Goal: Information Seeking & Learning: Learn about a topic

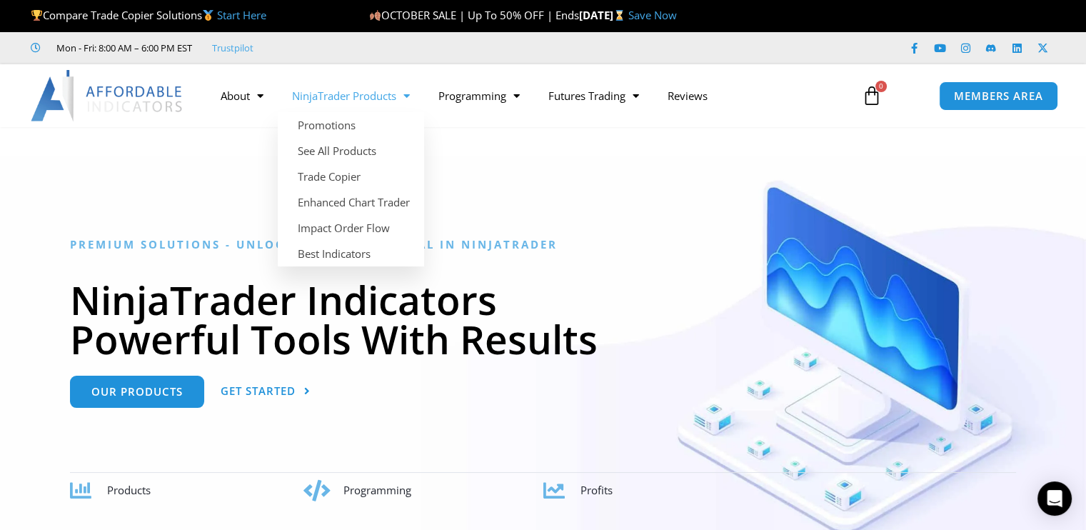
click at [400, 87] on span "Menu" at bounding box center [403, 96] width 14 height 25
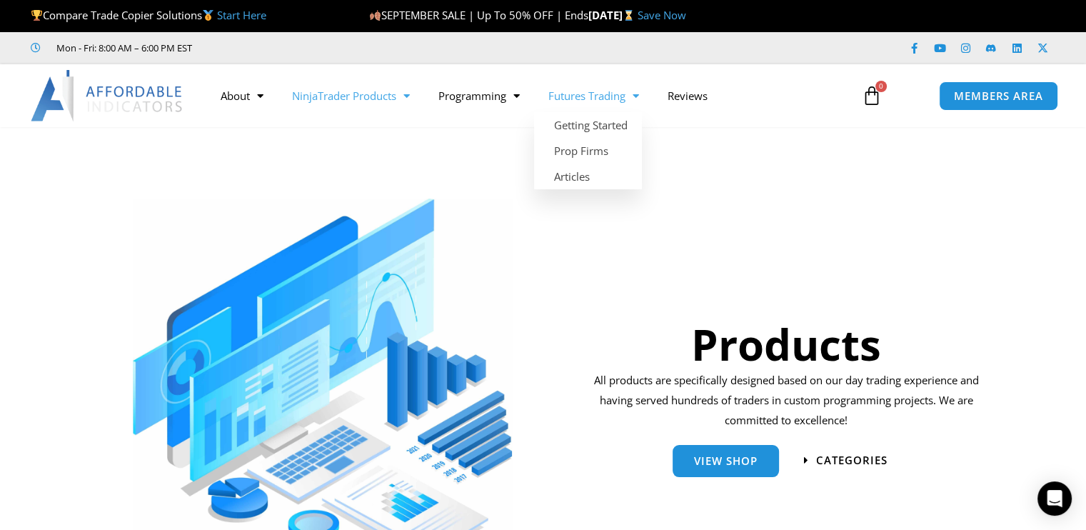
click at [631, 96] on link "Futures Trading" at bounding box center [593, 95] width 119 height 33
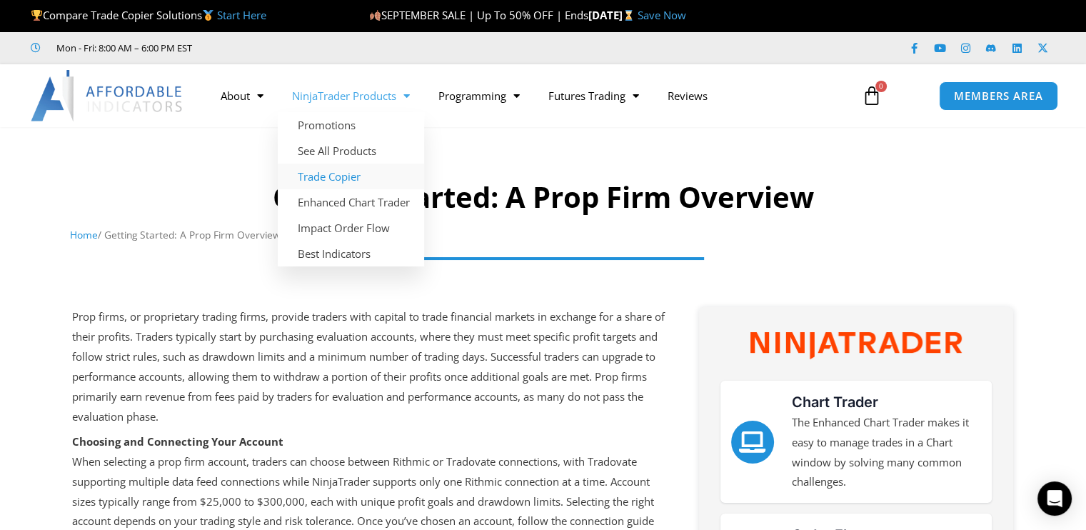
click at [346, 176] on link "Trade Copier" at bounding box center [351, 177] width 146 height 26
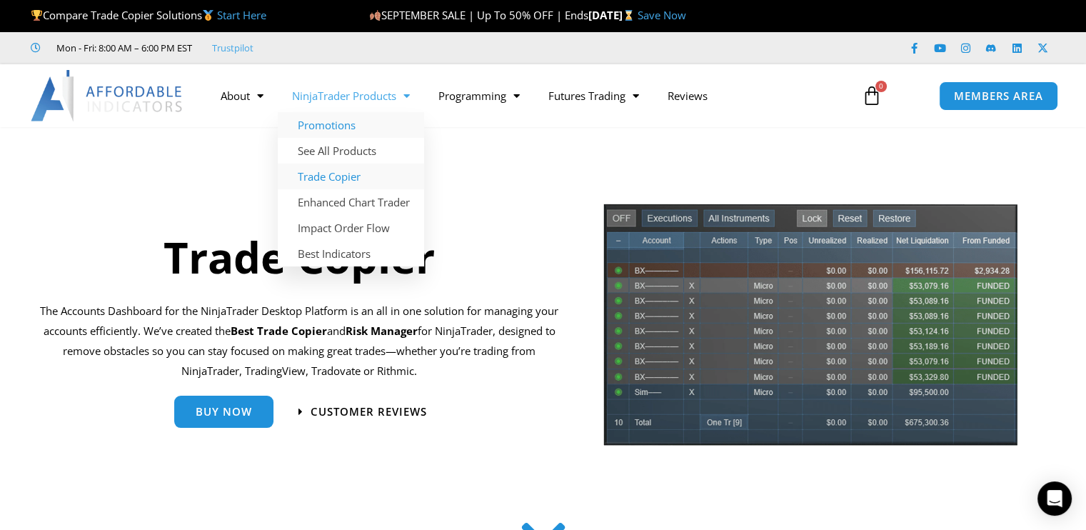
click at [363, 124] on link "Promotions" at bounding box center [351, 125] width 146 height 26
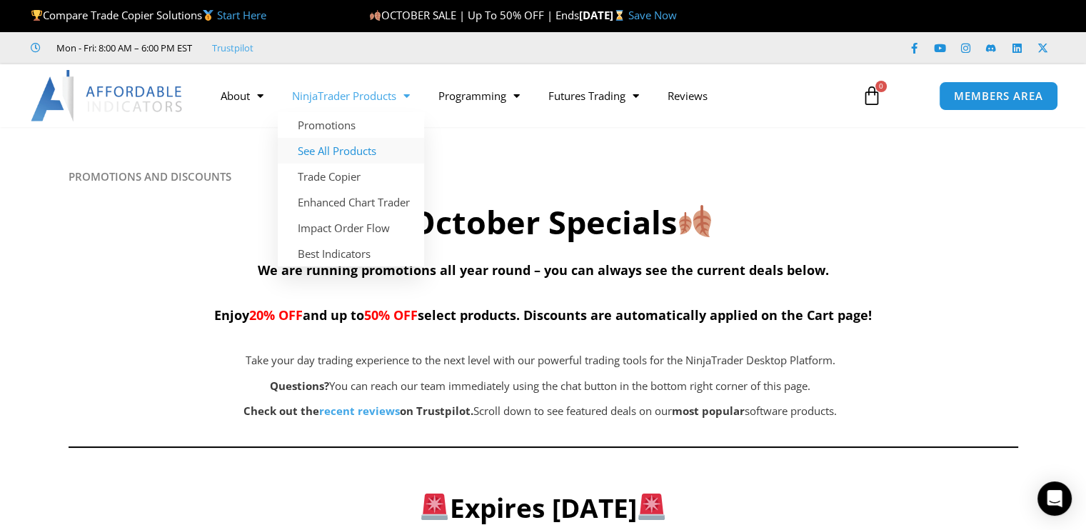
click at [332, 149] on link "See All Products" at bounding box center [351, 151] width 146 height 26
